Goal: Task Accomplishment & Management: Complete application form

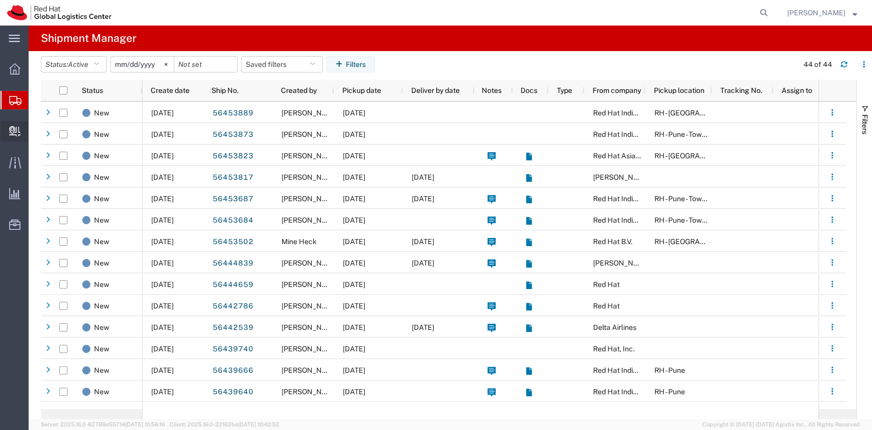
click at [0, 0] on span "Create Delivery" at bounding box center [0, 0] width 0 height 0
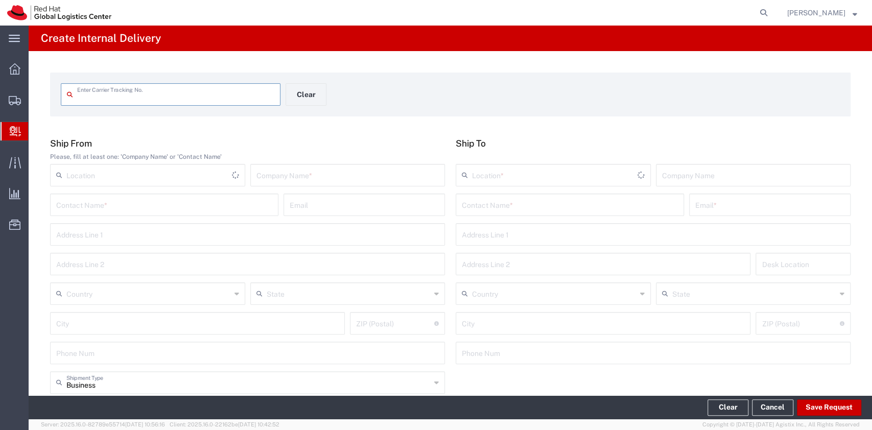
click at [171, 85] on input "text" at bounding box center [175, 94] width 197 height 18
type input "1Z25AR580343413253"
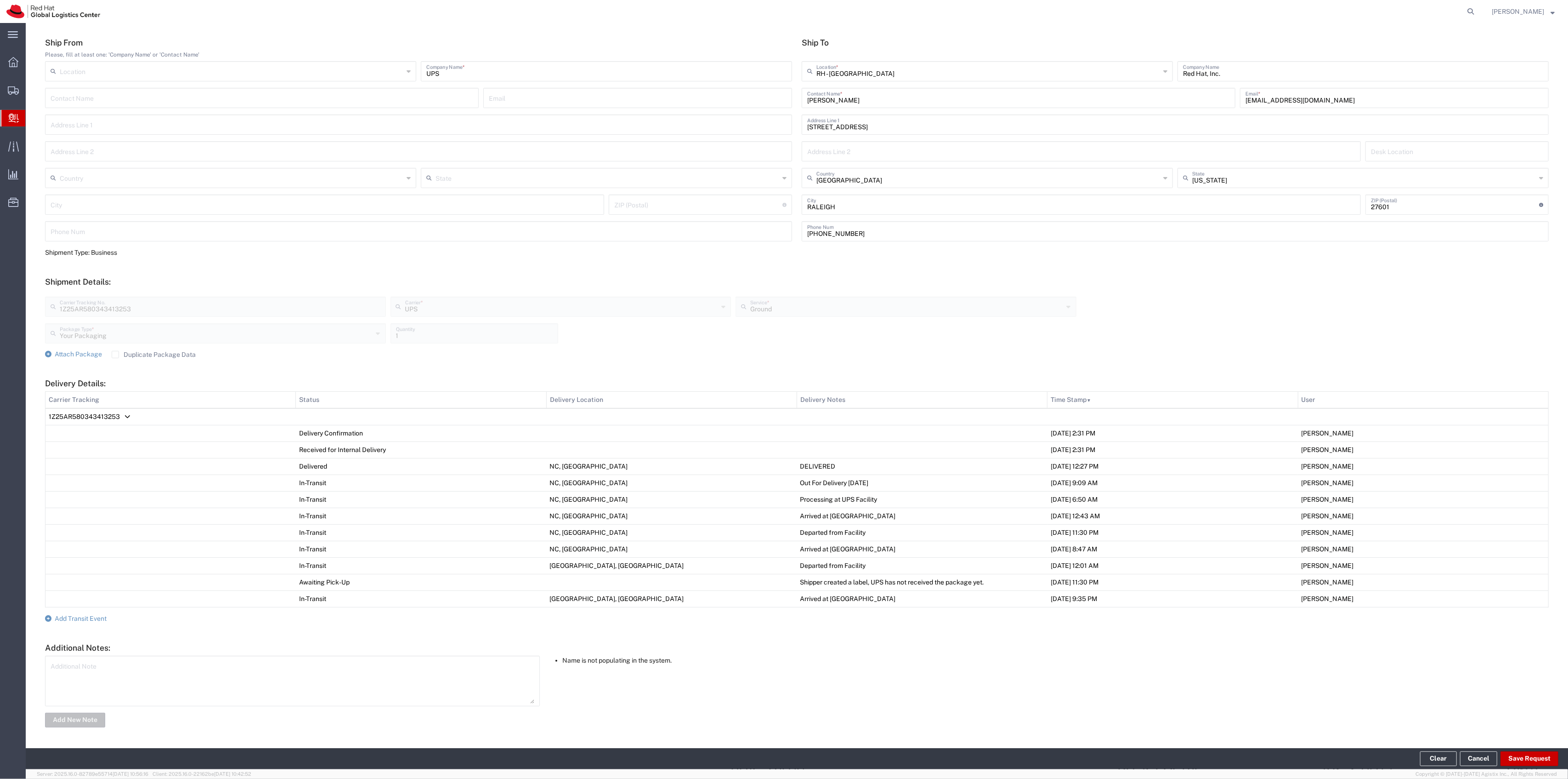
scroll to position [88, 0]
click at [267, 387] on div "Additional Note" at bounding box center [292, 681] width 494 height 50
click at [254, 387] on textarea at bounding box center [292, 681] width 484 height 45
click at [69, 387] on span "Add Transit Event" at bounding box center [81, 618] width 52 height 7
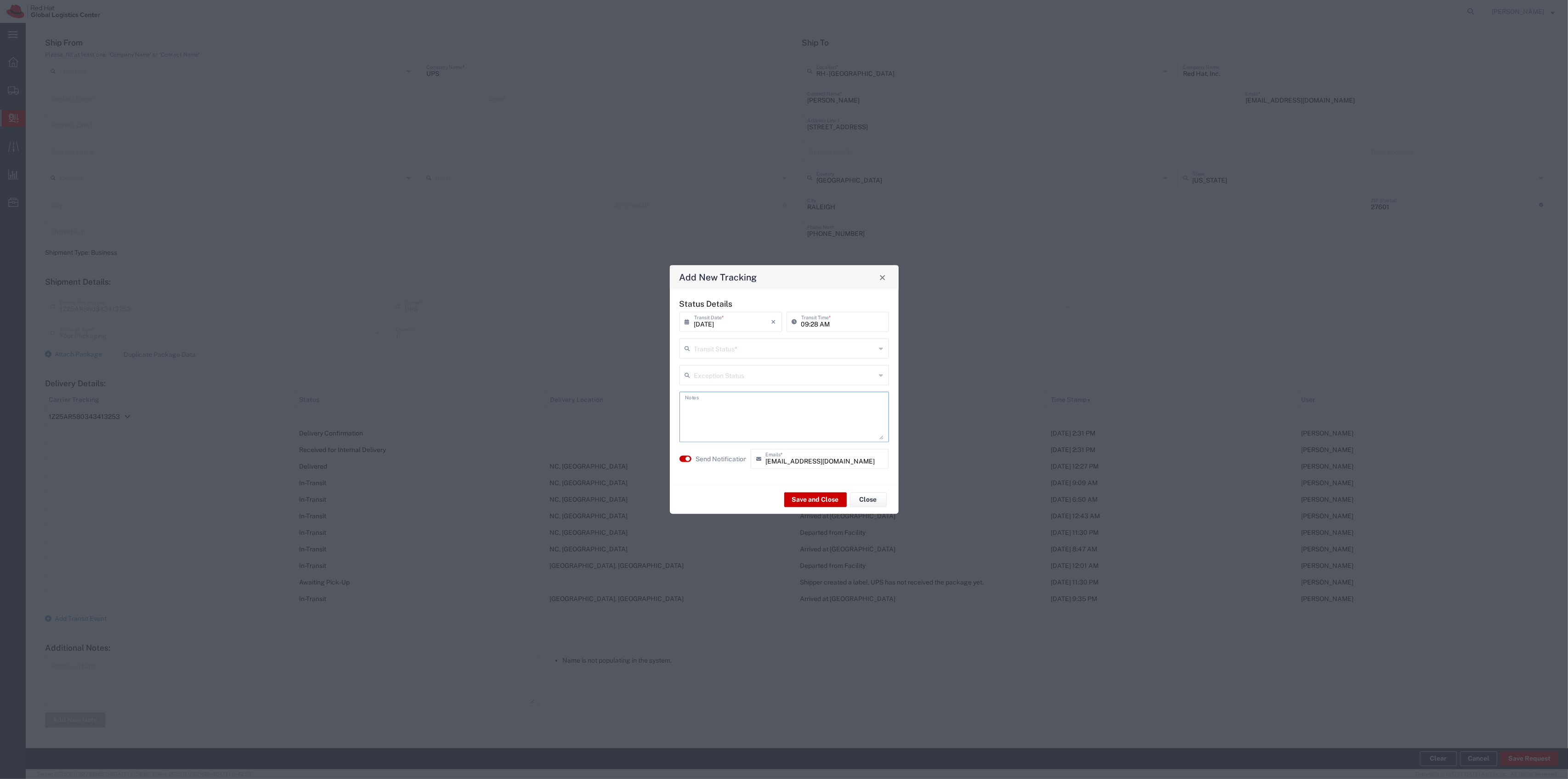
click at [754, 387] on textarea at bounding box center [784, 417] width 199 height 45
type textarea "[PERSON_NAME] confirmed it was for him **[DATE] update*"
click at [749, 345] on input "text" at bounding box center [785, 348] width 182 height 16
click at [737, 370] on span "Delivery Confirmation" at bounding box center [784, 369] width 208 height 14
type input "Delivery Confirmation"
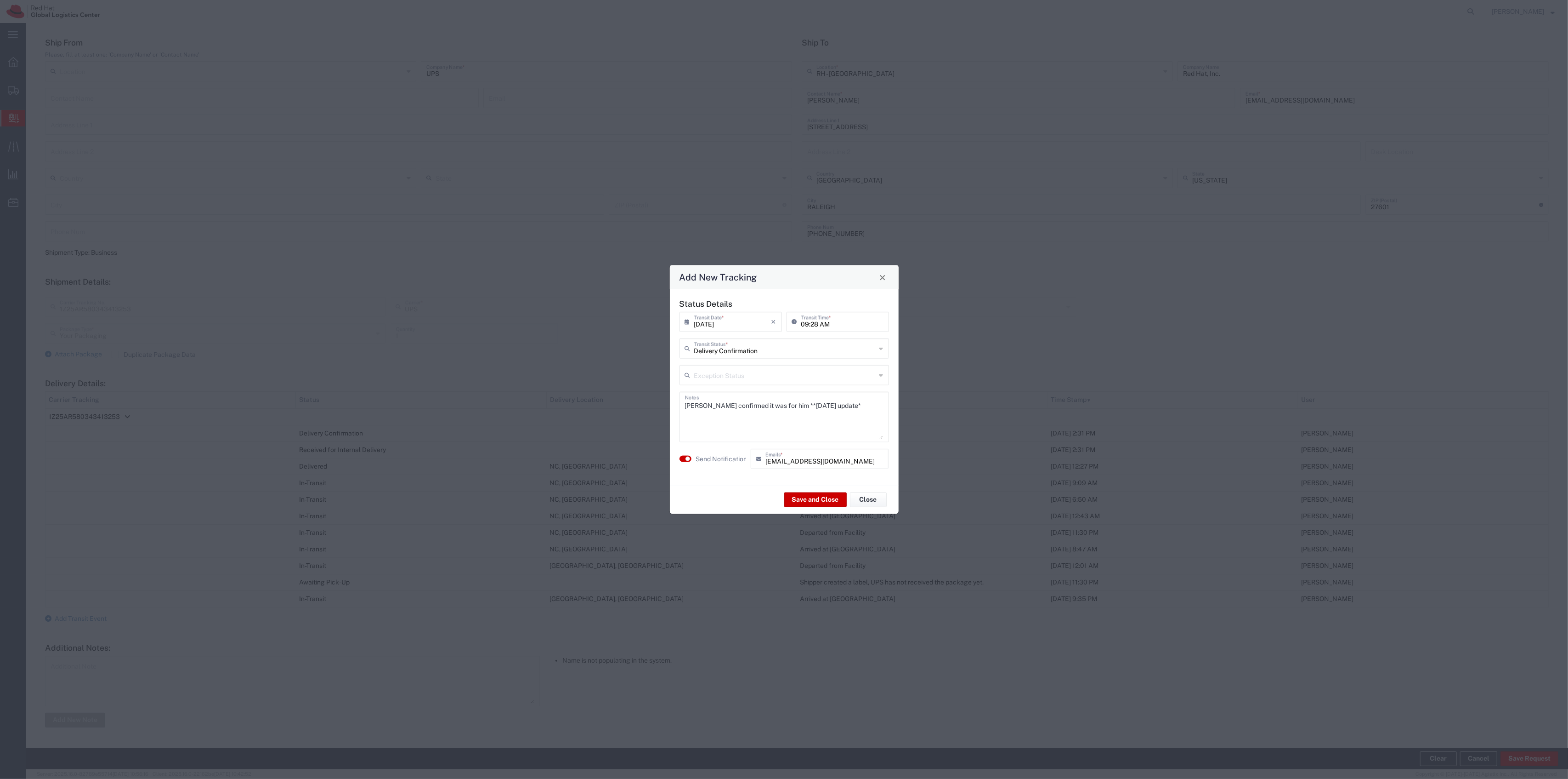
click at [730, 387] on label "Send Notification" at bounding box center [721, 458] width 51 height 10
click at [784, 387] on button "Save and Close" at bounding box center [815, 499] width 63 height 14
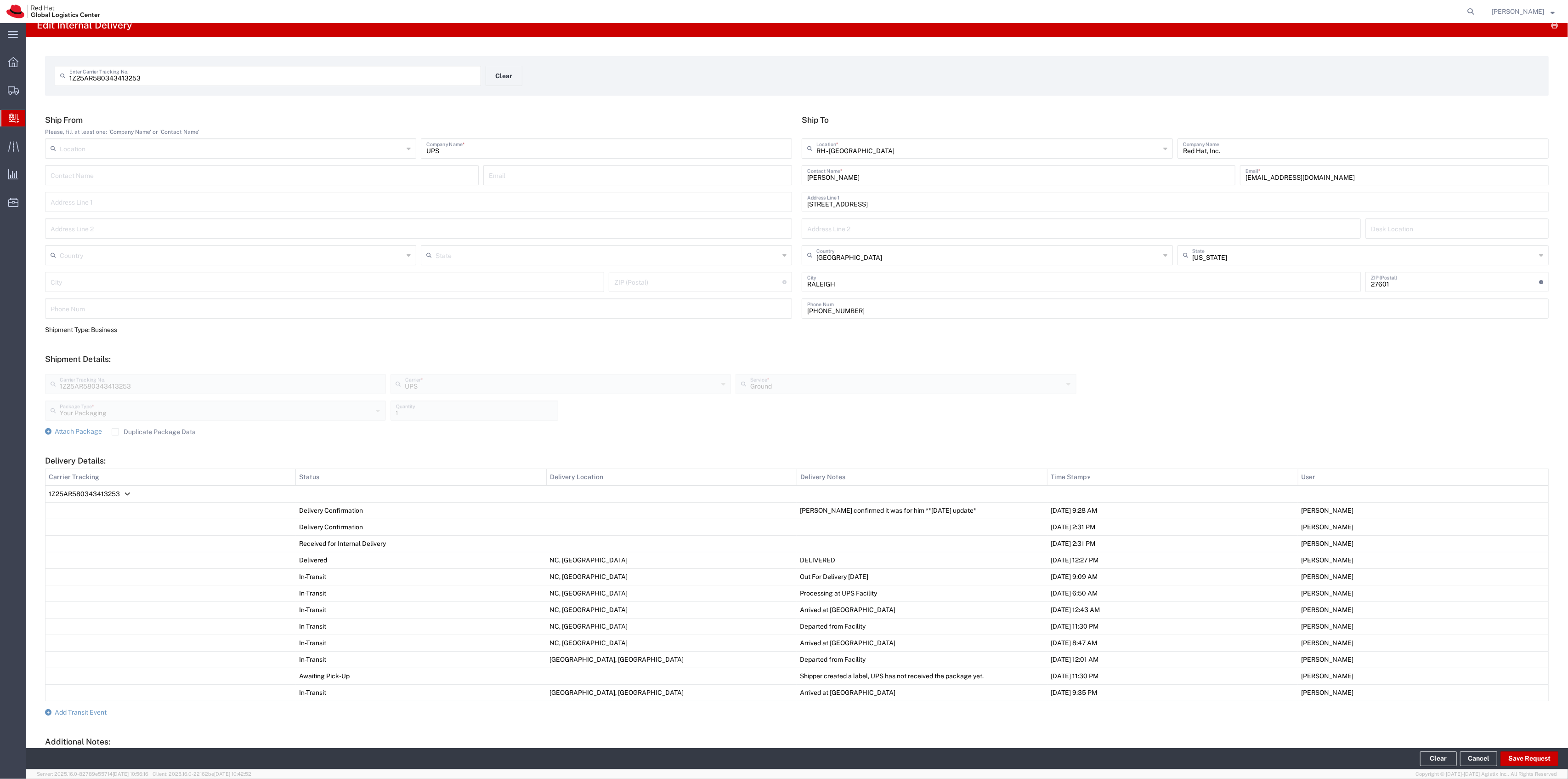
scroll to position [0, 0]
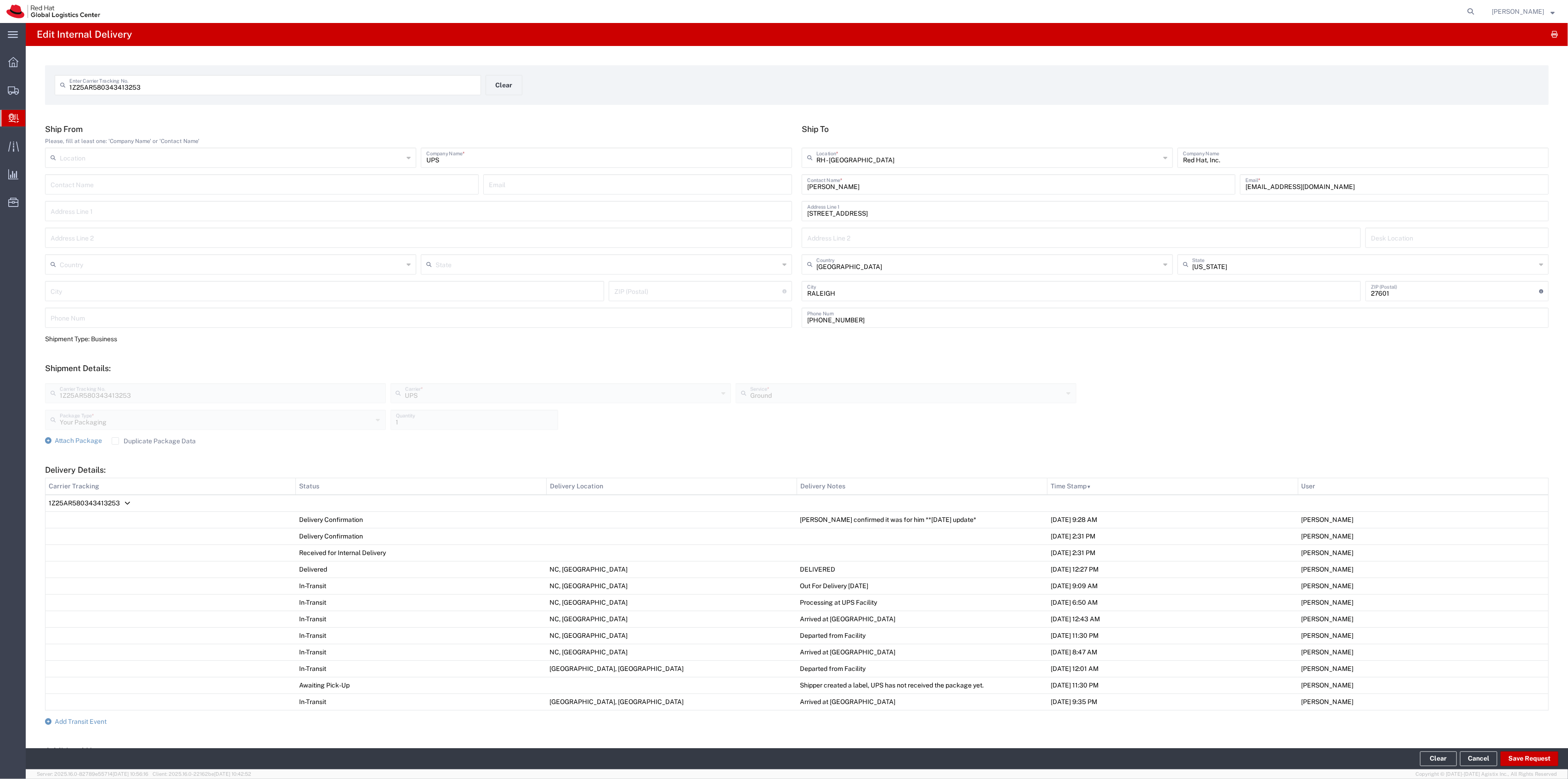
click at [128, 387] on label "Duplicate Package Data" at bounding box center [154, 441] width 85 height 7
click at [115, 387] on input "Duplicate Package Data" at bounding box center [115, 441] width 0 height 0
click at [102, 387] on div "Attach Package Duplicate Package Data" at bounding box center [797, 441] width 1504 height 9
click at [98, 387] on span "Attach Package" at bounding box center [78, 441] width 48 height 7
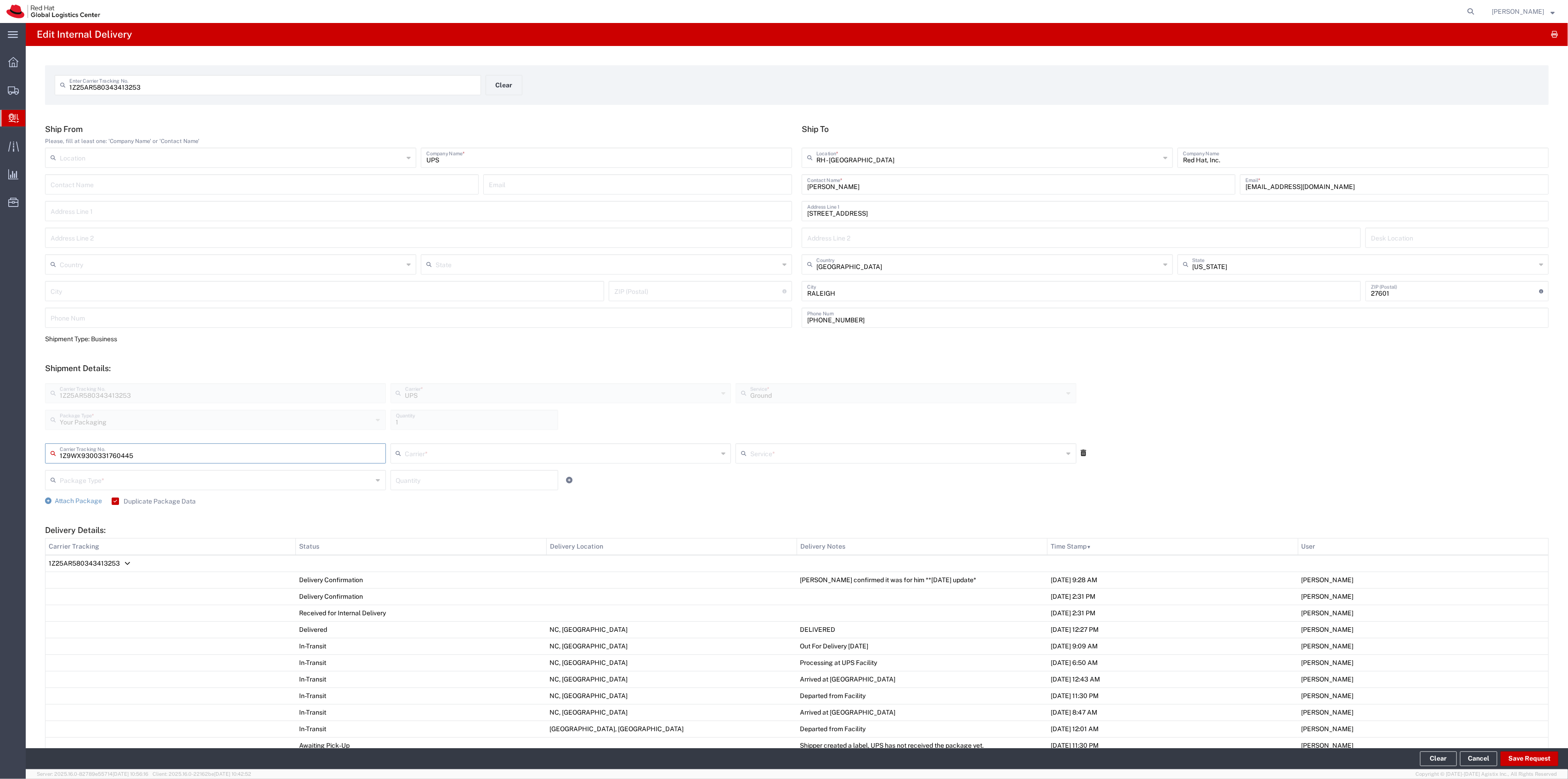
type input "1Z9WX9300331760445"
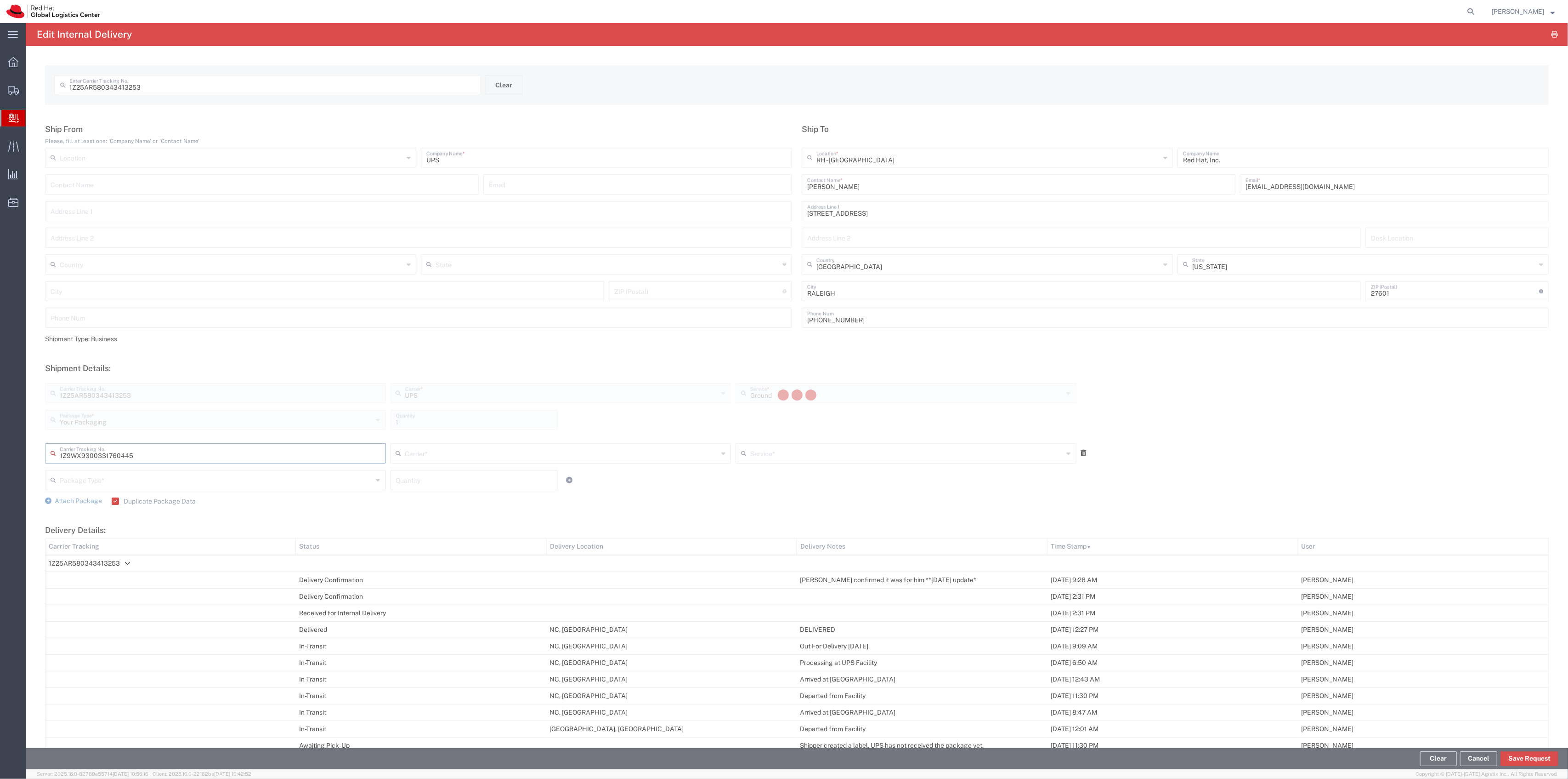
type input "UPS"
type input "Your Packaging"
type input "1"
type input "Ground"
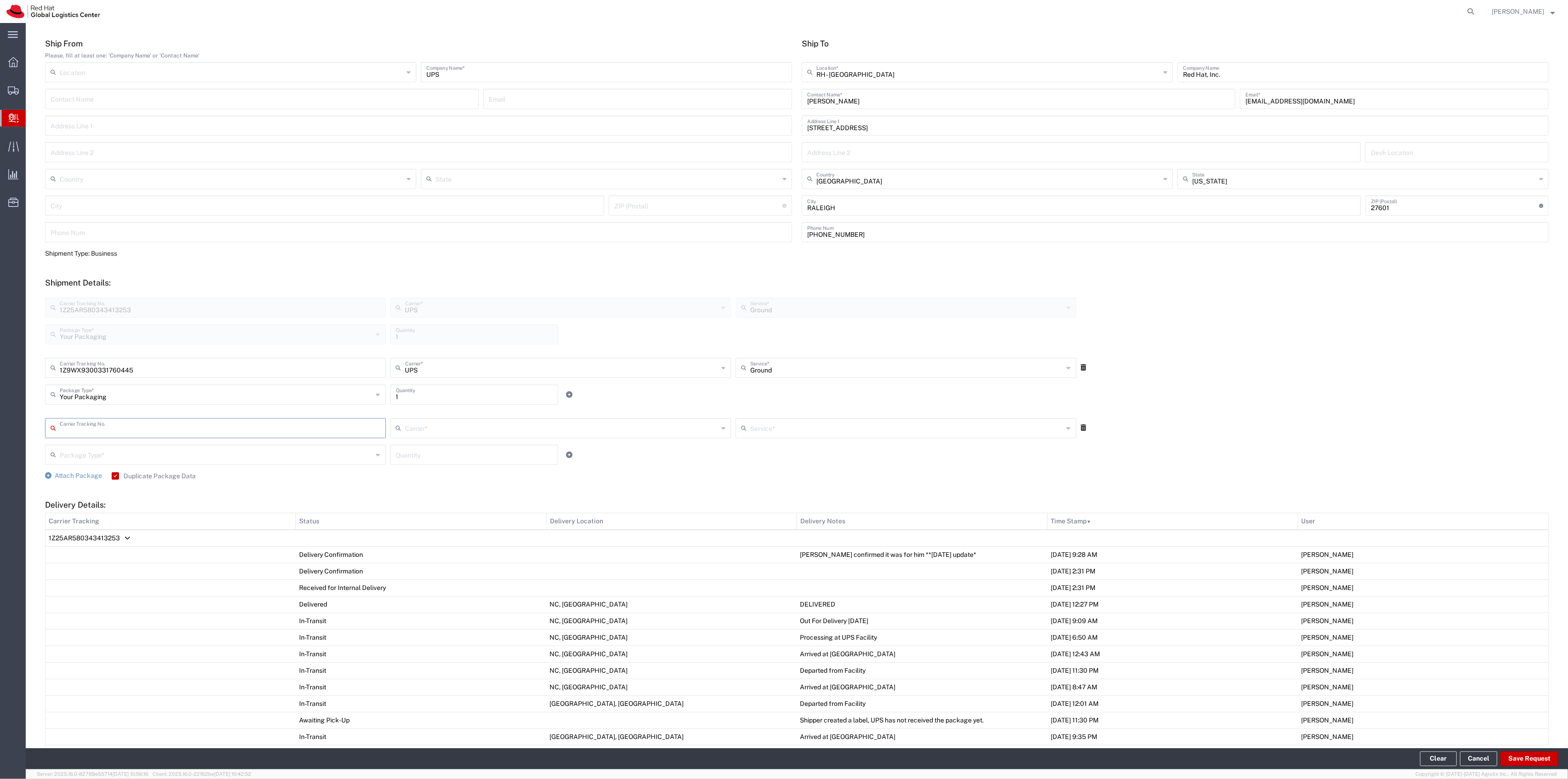
scroll to position [210, 0]
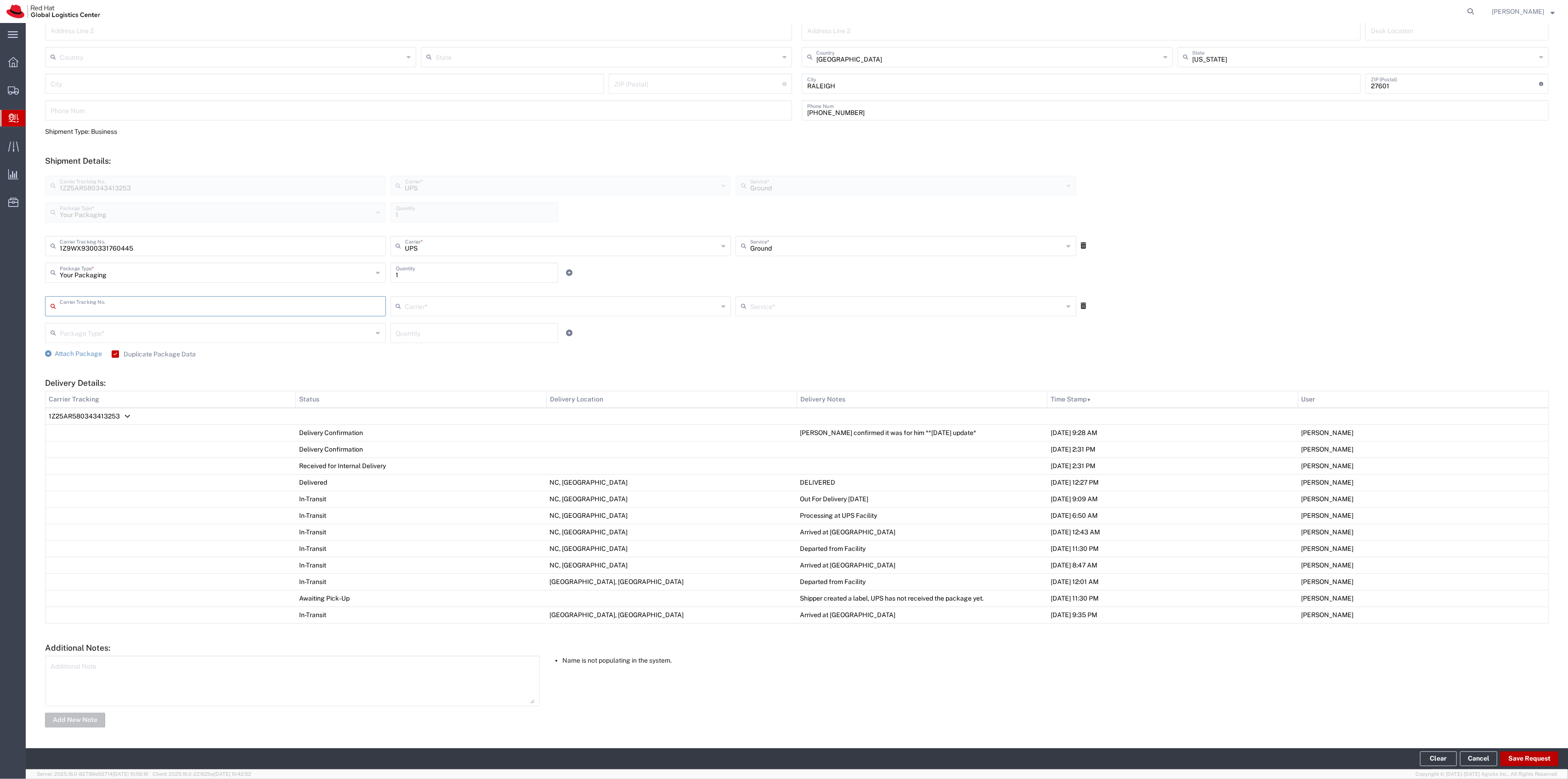
click at [784, 387] on button "Save Request" at bounding box center [1529, 758] width 58 height 14
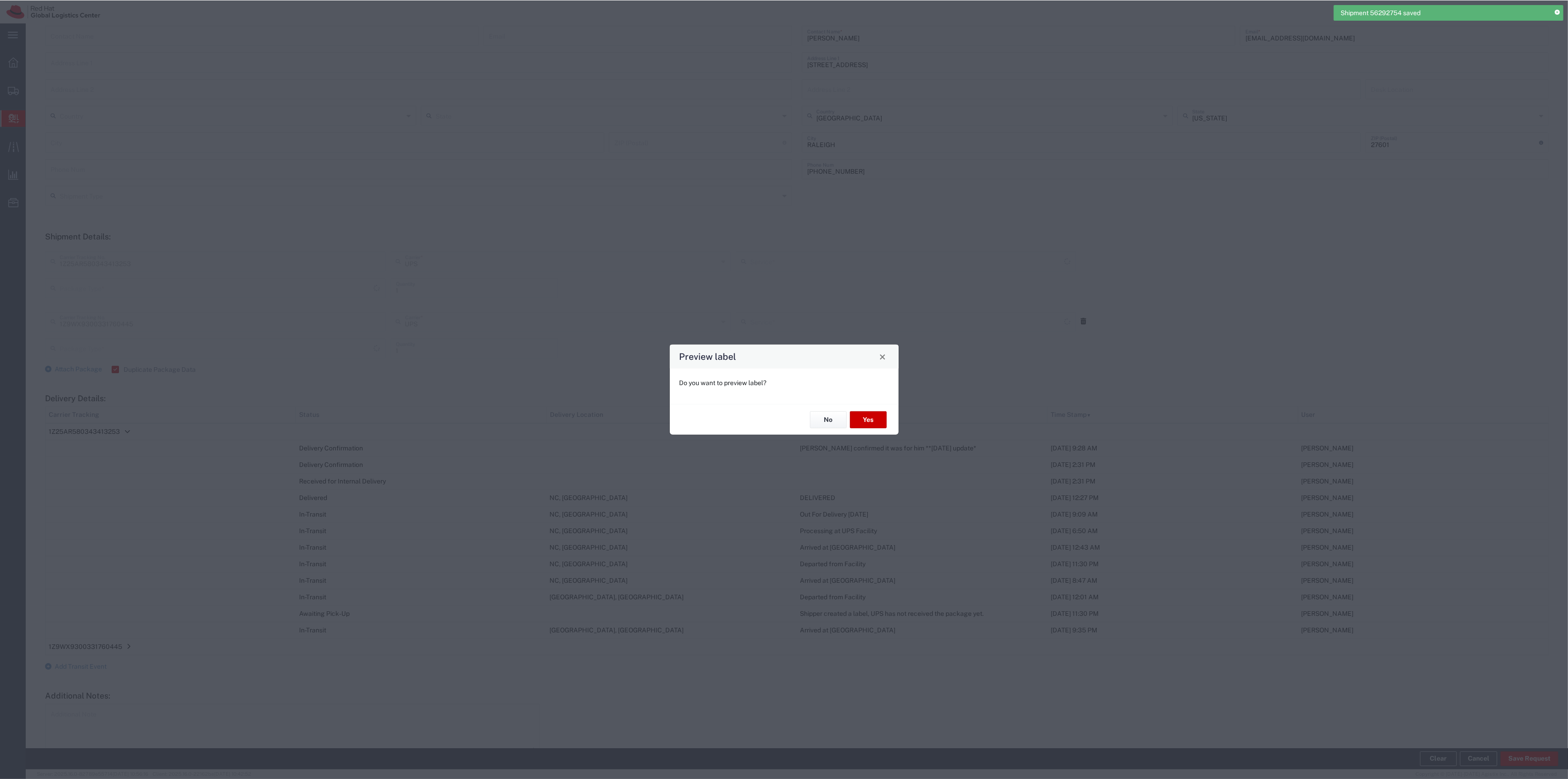
scroll to position [199, 0]
type input "Your Packaging"
type input "Ground"
type input "Your Packaging"
type input "Ground"
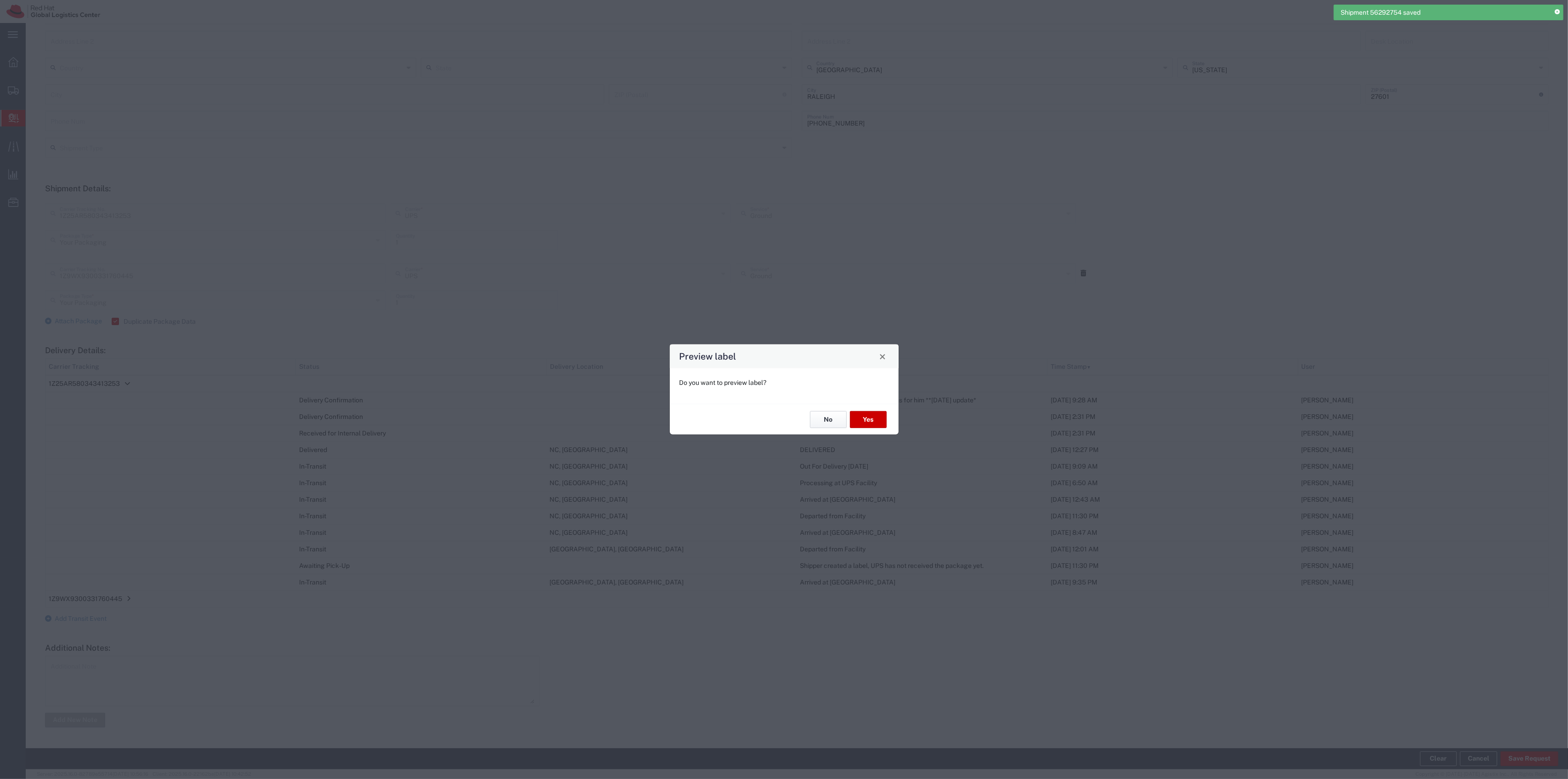
click at [784, 387] on button "No" at bounding box center [828, 419] width 37 height 17
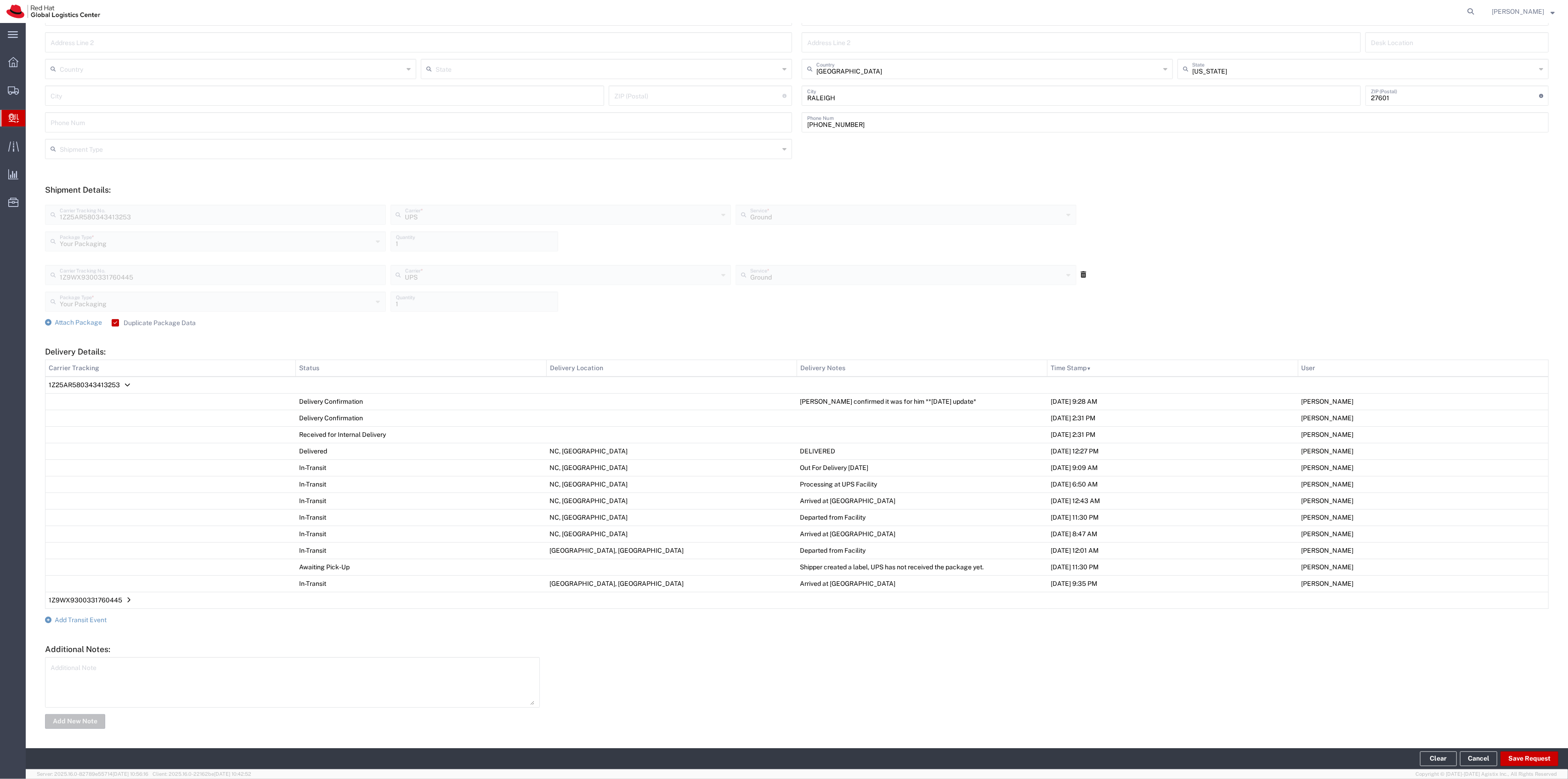
scroll to position [0, 0]
